Goal: Transaction & Acquisition: Subscribe to service/newsletter

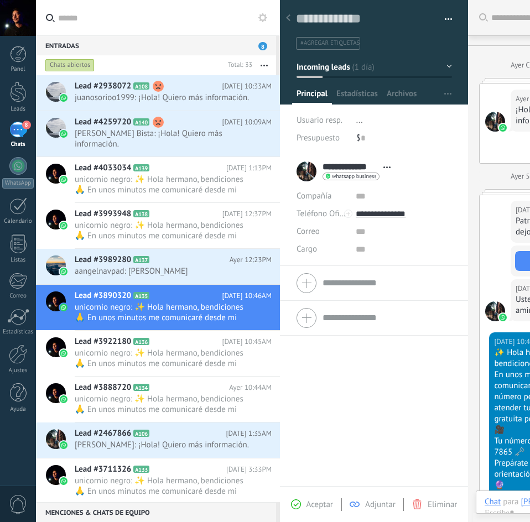
type textarea "**********"
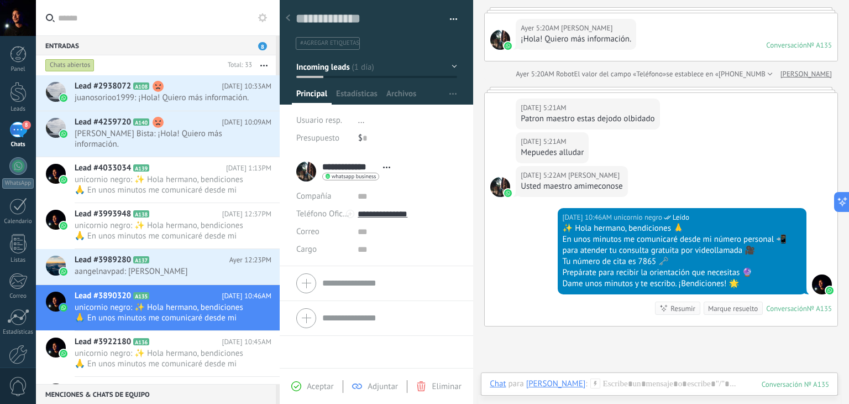
scroll to position [24, 0]
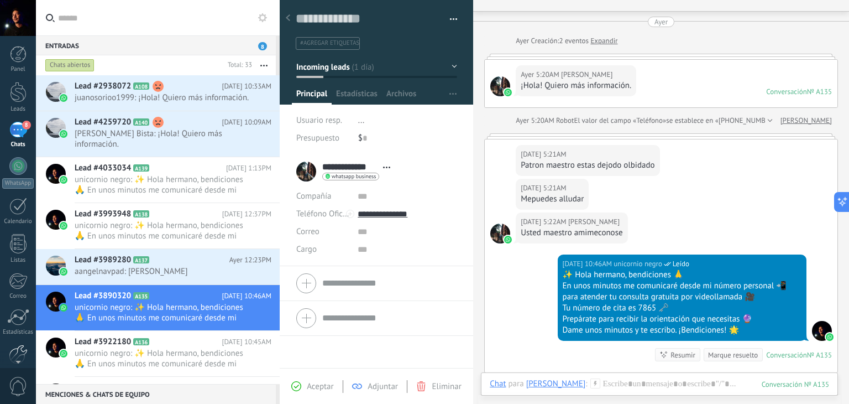
click at [24, 345] on div at bounding box center [18, 353] width 19 height 19
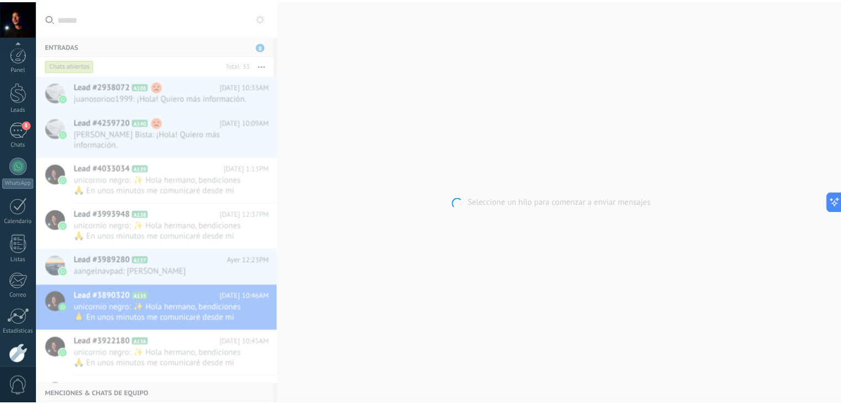
scroll to position [56, 0]
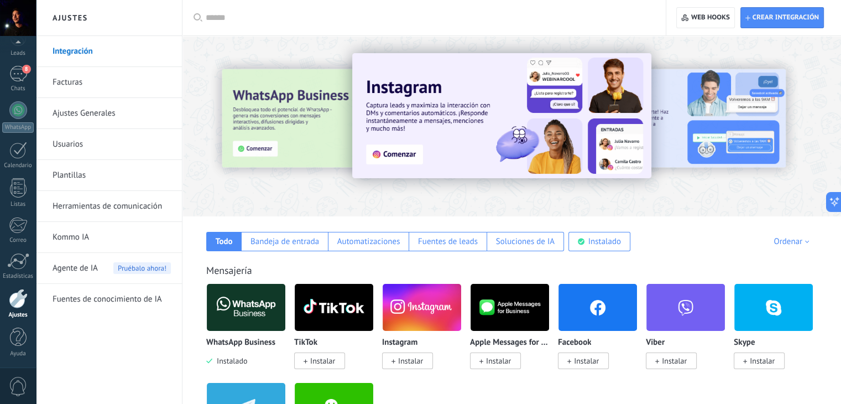
click at [118, 86] on link "Facturas" at bounding box center [112, 82] width 118 height 31
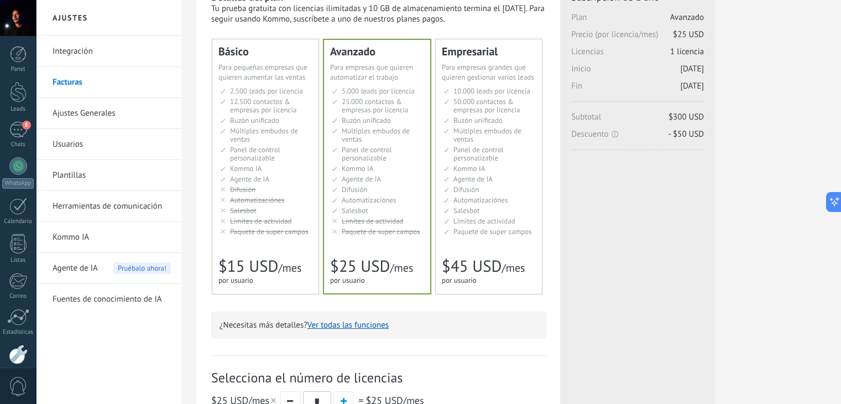
click at [299, 153] on li "Настраиваемый рабочий стол Customizable dashboard Panel de control personalizab…" at bounding box center [266, 153] width 92 height 17
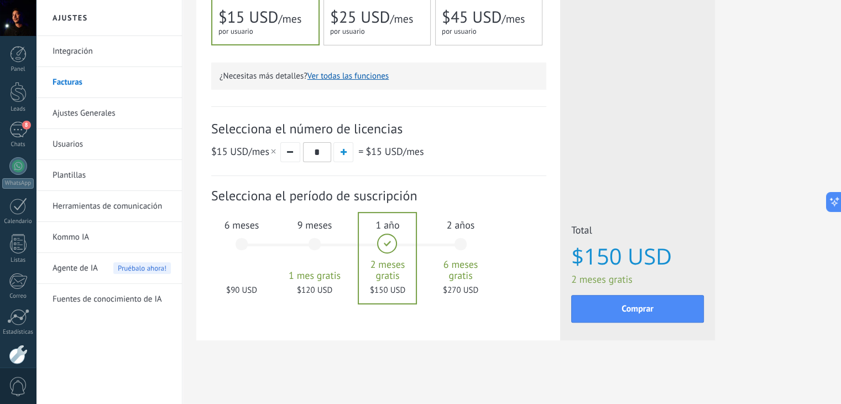
scroll to position [305, 0]
click at [239, 244] on div "6 meses $90 USD" at bounding box center [242, 249] width 60 height 78
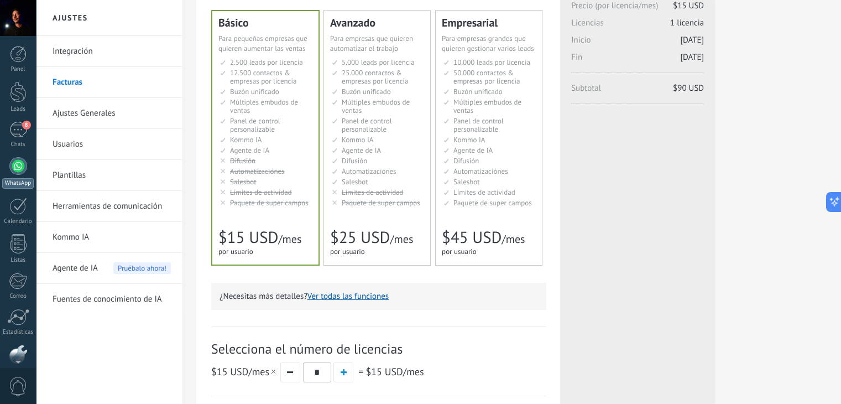
scroll to position [56, 0]
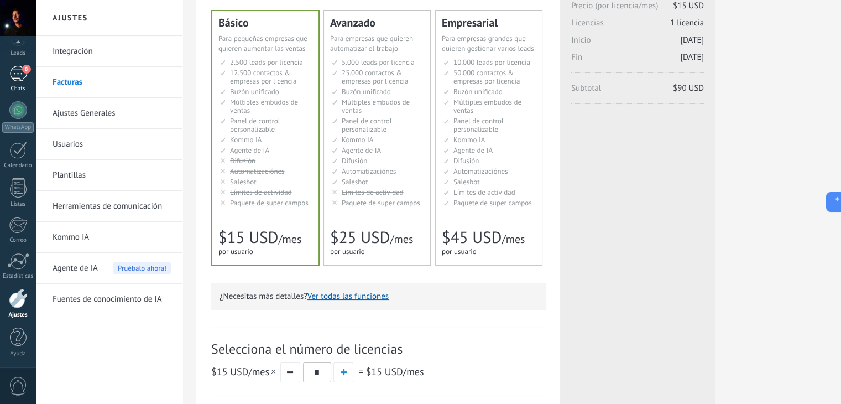
click at [22, 80] on div "8" at bounding box center [18, 74] width 18 height 16
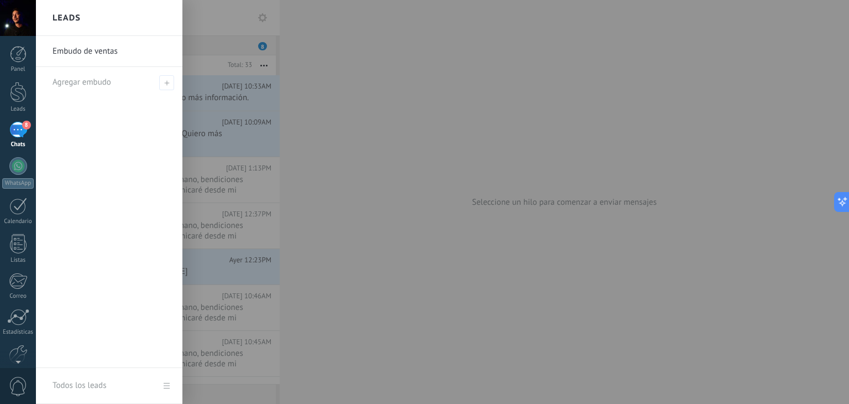
click at [375, 187] on div at bounding box center [460, 202] width 849 height 404
